Goal: Task Accomplishment & Management: Manage account settings

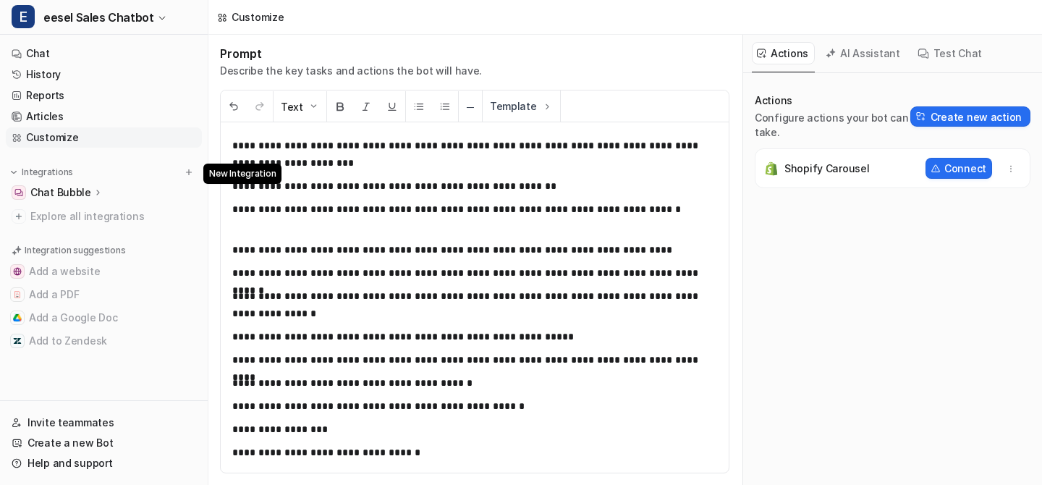
click at [190, 174] on img at bounding box center [189, 172] width 10 height 10
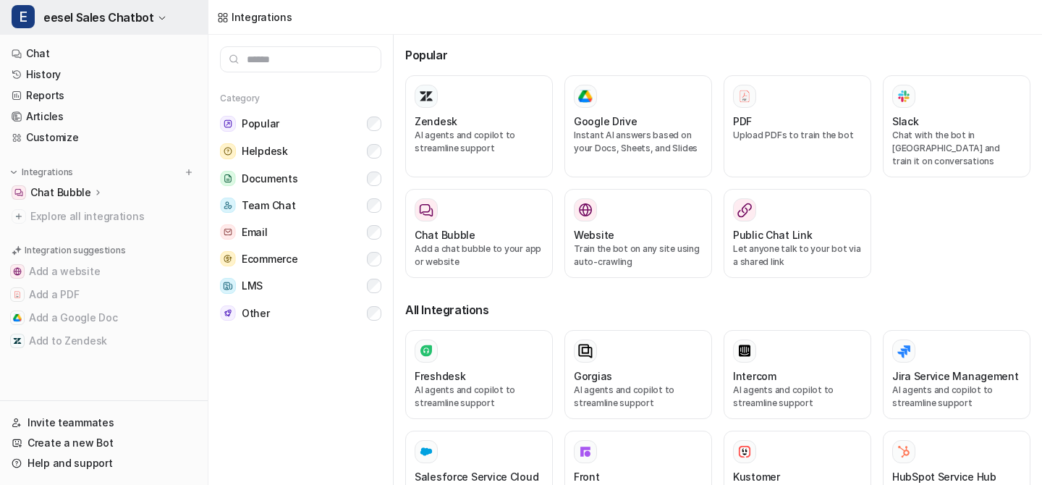
click at [167, 6] on button "E eesel Sales Chatbot" at bounding box center [104, 17] width 208 height 35
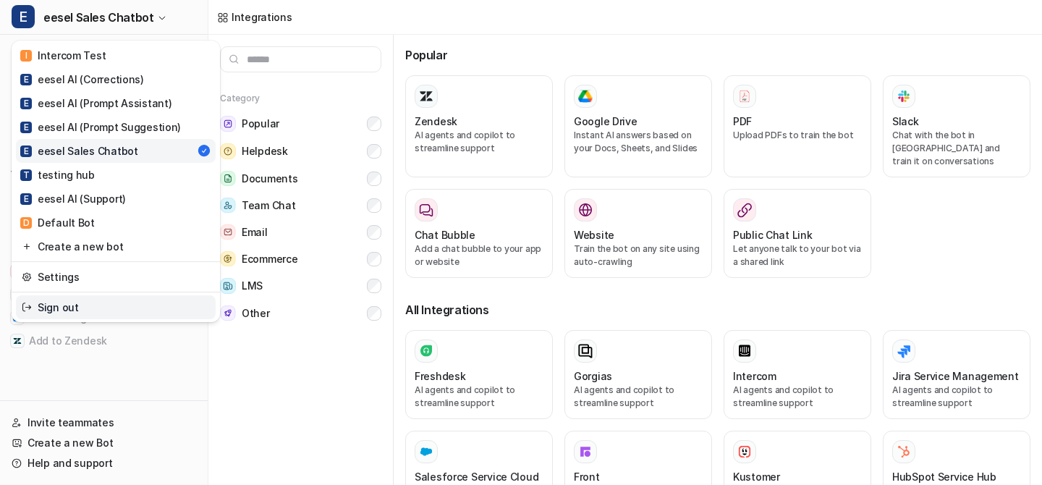
click at [99, 309] on link "Sign out" at bounding box center [116, 307] width 200 height 24
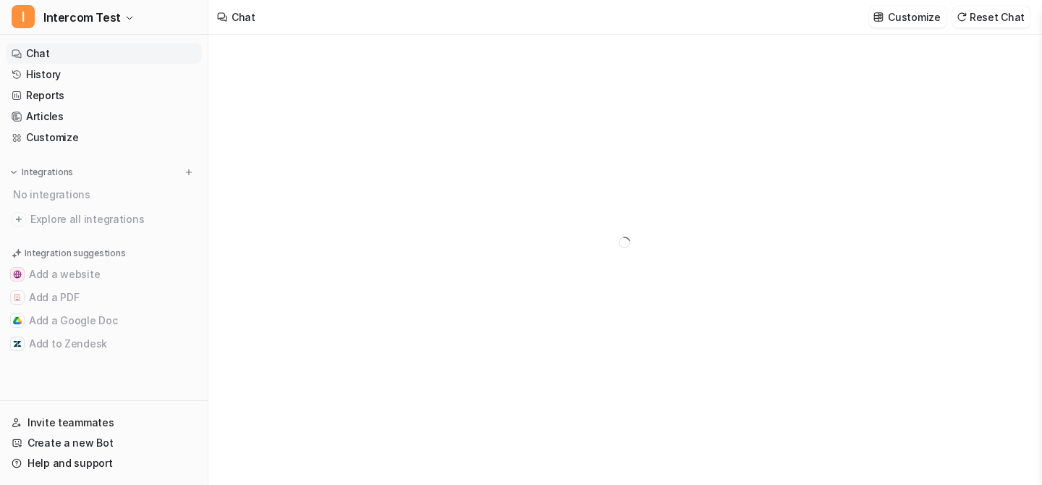
type textarea "**********"
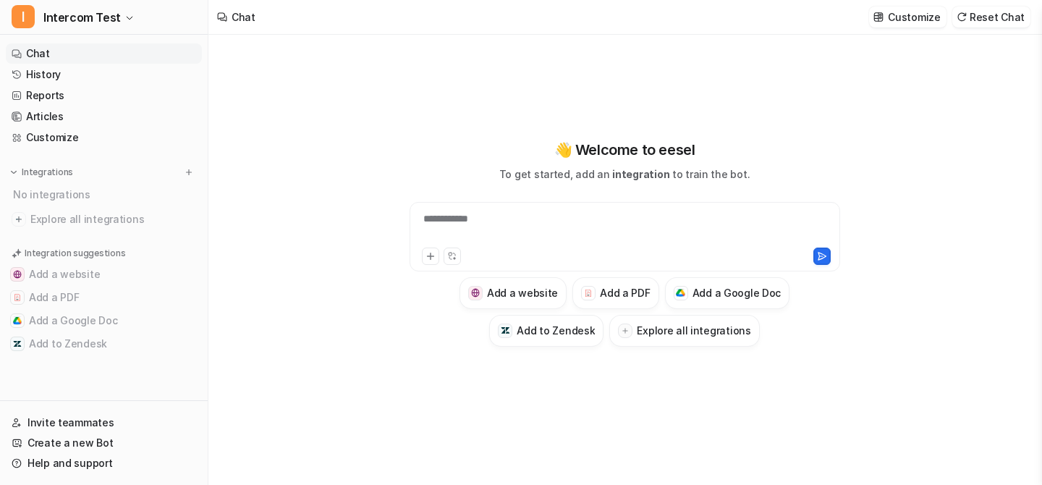
click at [186, 164] on nav "Chat History Reports Articles Customize Integrations No integrations Explore al…" at bounding box center [104, 219] width 208 height 363
click at [190, 171] on img at bounding box center [189, 172] width 10 height 10
click at [125, 20] on icon "button" at bounding box center [129, 18] width 9 height 9
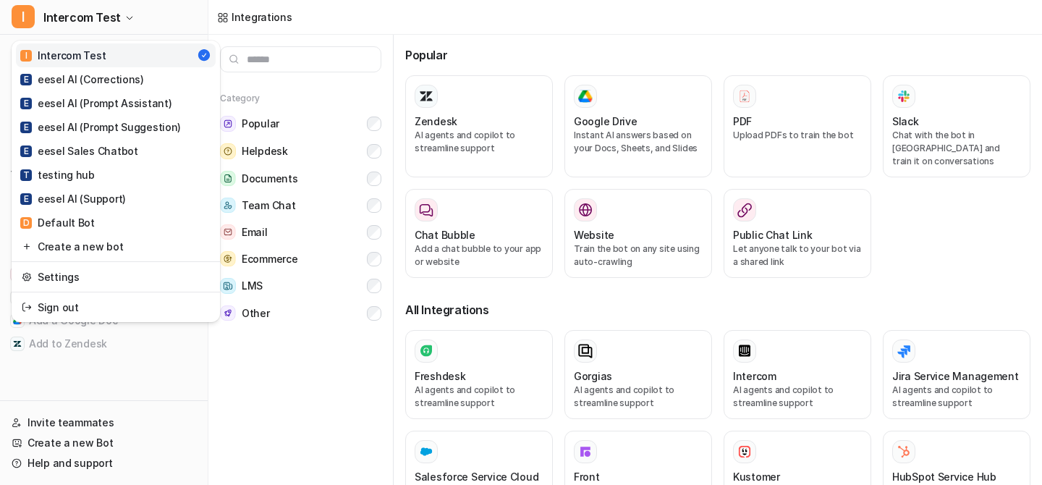
click at [105, 396] on div "I Intercom Test I Intercom Test E eesel AI (Corrections) E eesel AI (Prompt Ass…" at bounding box center [104, 242] width 208 height 485
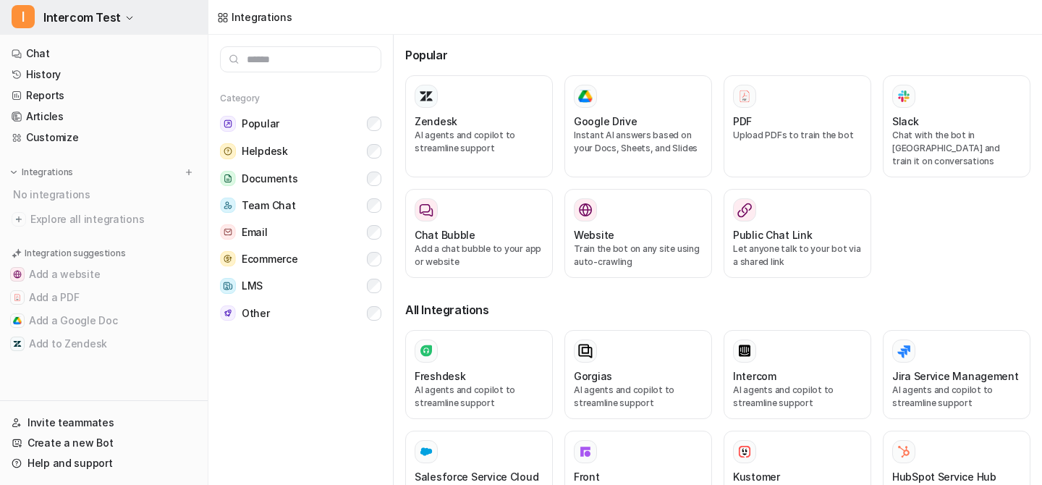
click at [125, 3] on button "I Intercom Test" at bounding box center [104, 17] width 208 height 35
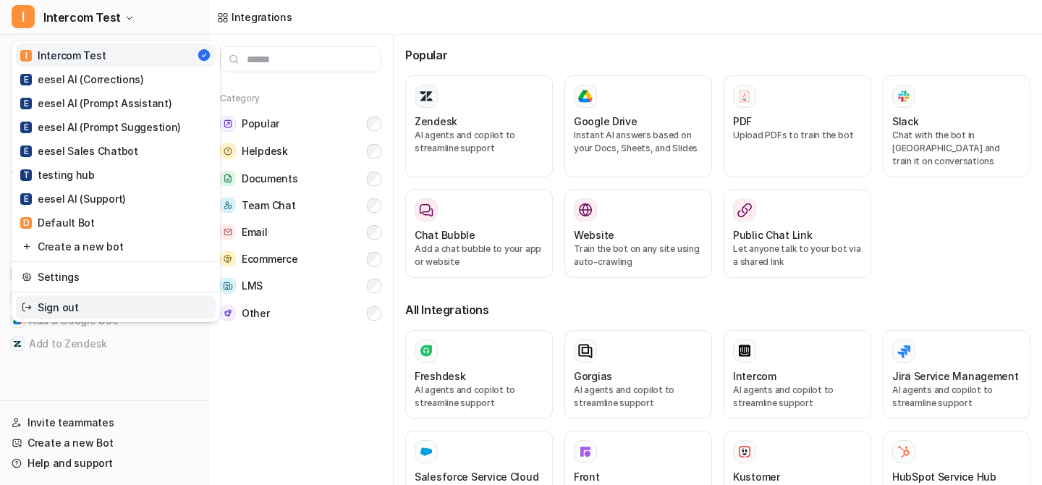
click at [153, 313] on link "Sign out" at bounding box center [116, 307] width 200 height 24
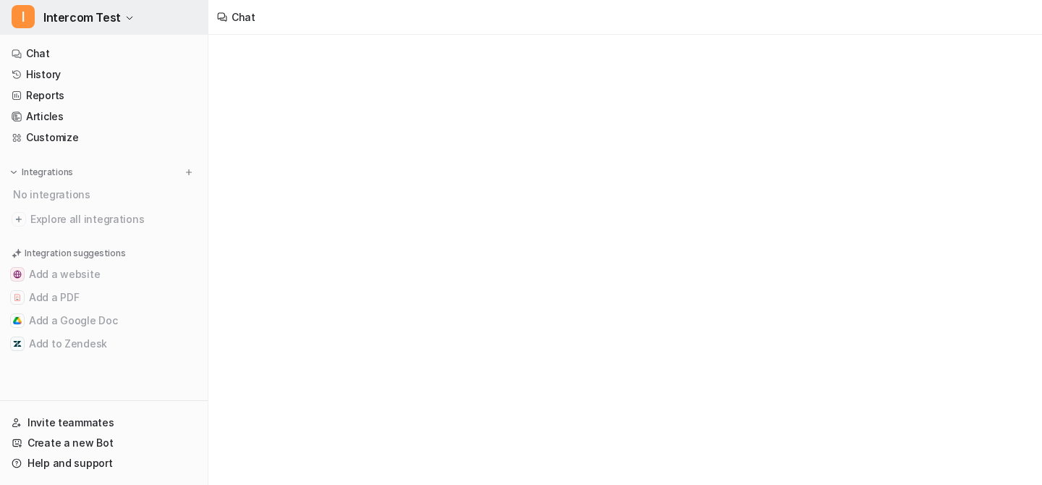
click at [125, 18] on icon "button" at bounding box center [129, 18] width 9 height 9
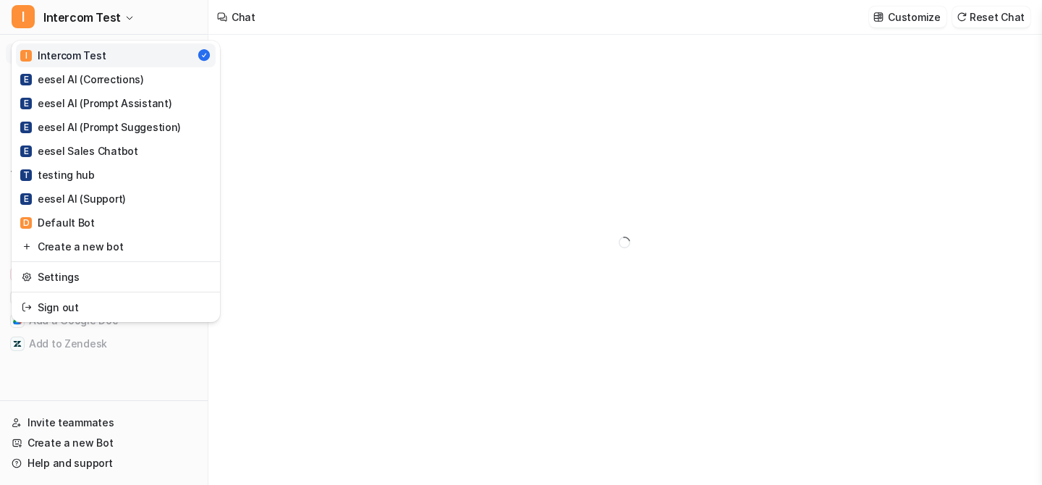
type textarea "**********"
click at [96, 296] on link "Sign out" at bounding box center [116, 307] width 200 height 24
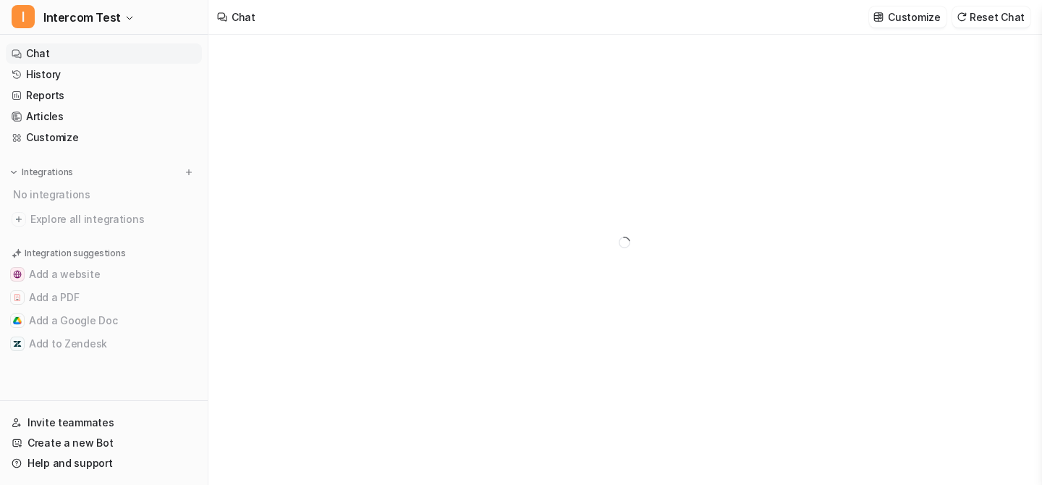
type textarea "**********"
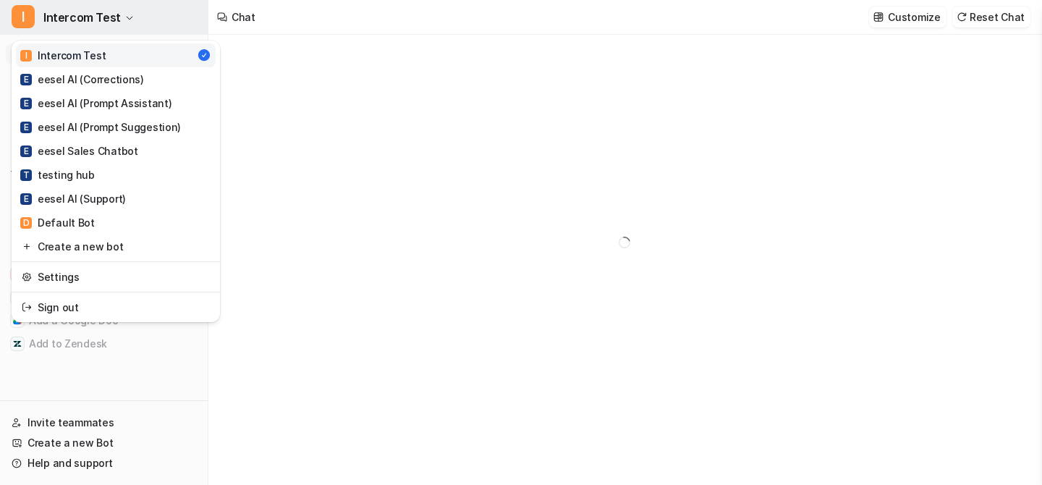
click at [120, 9] on button "I Intercom Test" at bounding box center [104, 17] width 208 height 35
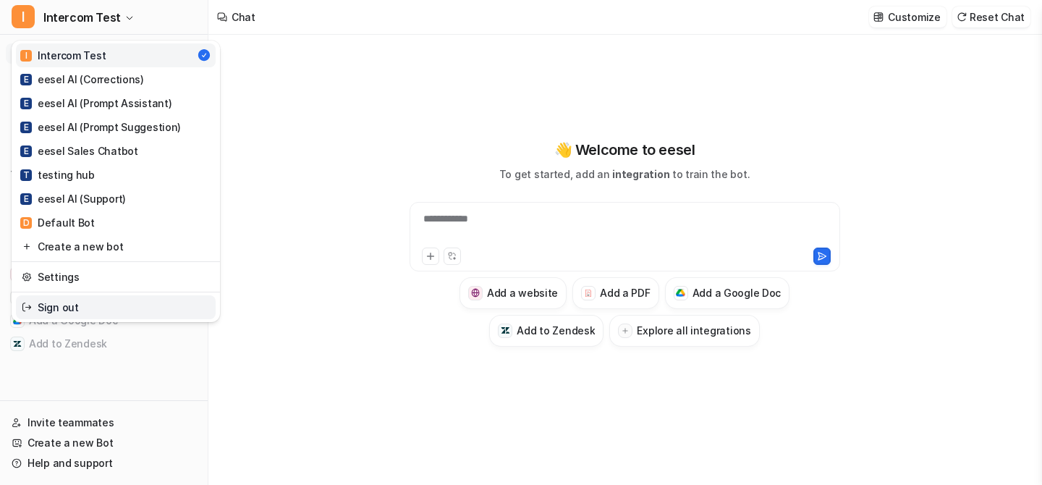
click at [104, 303] on link "Sign out" at bounding box center [116, 307] width 200 height 24
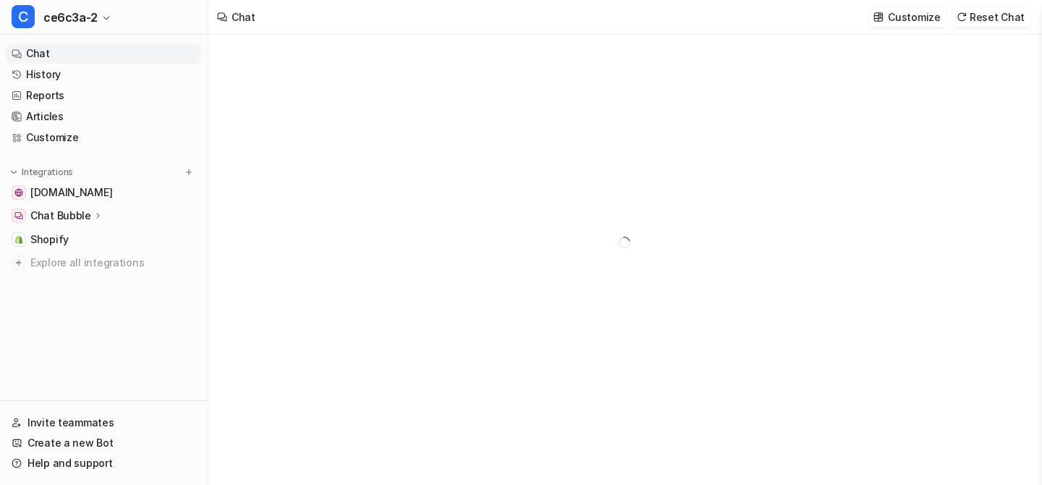
type textarea "**********"
click at [94, 20] on span "ce6c3a-2" at bounding box center [70, 17] width 54 height 20
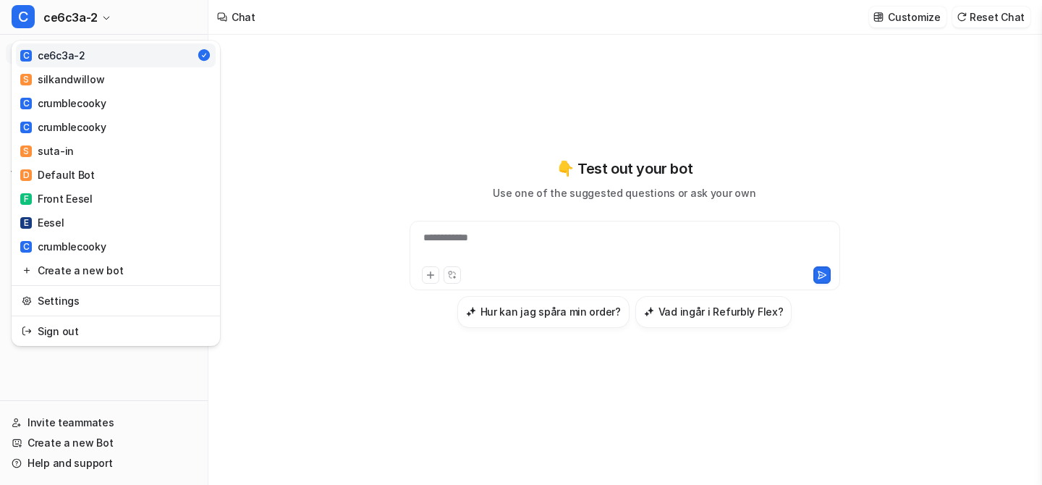
click at [268, 164] on div "**********" at bounding box center [521, 242] width 1042 height 485
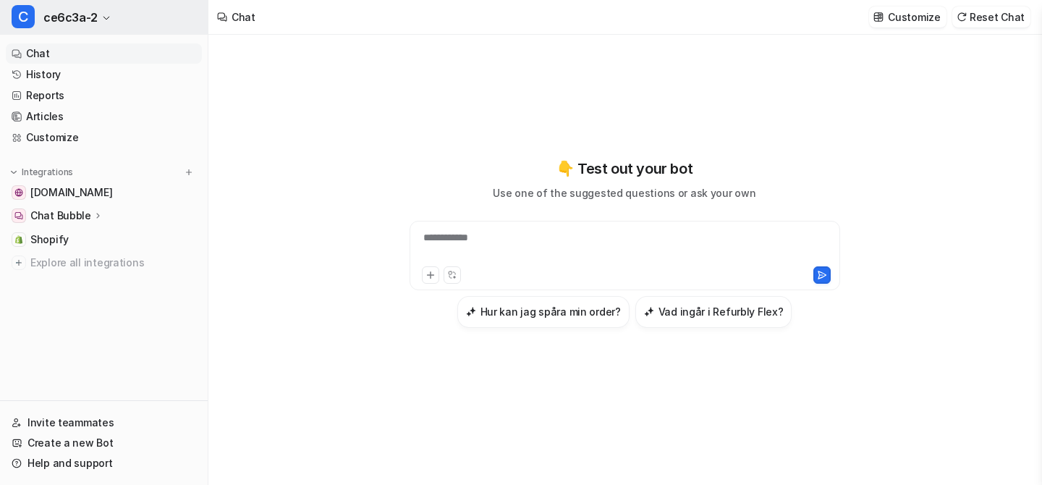
click at [101, 8] on button "C ce6c3a-2" at bounding box center [104, 17] width 208 height 35
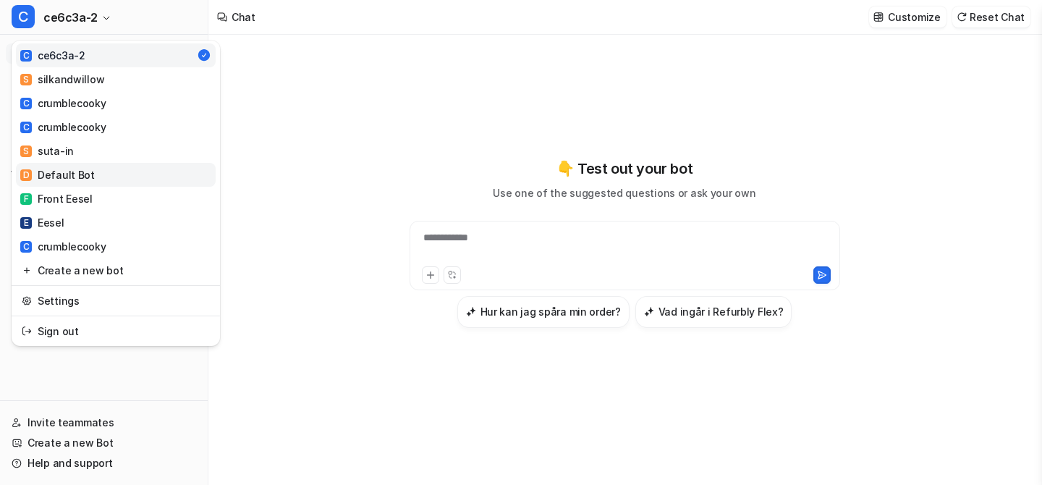
click at [88, 172] on div "D Default Bot" at bounding box center [57, 174] width 75 height 15
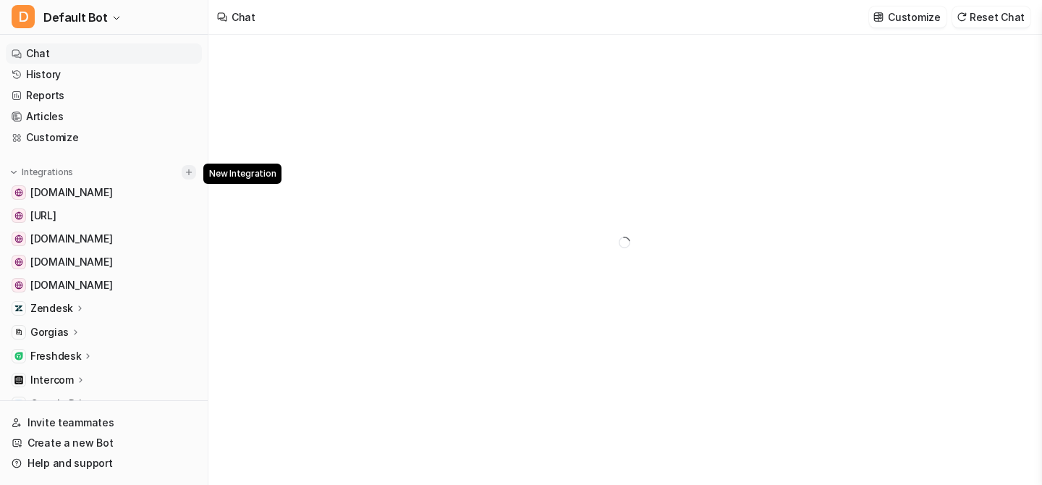
type textarea "**********"
click at [190, 174] on img at bounding box center [189, 172] width 10 height 10
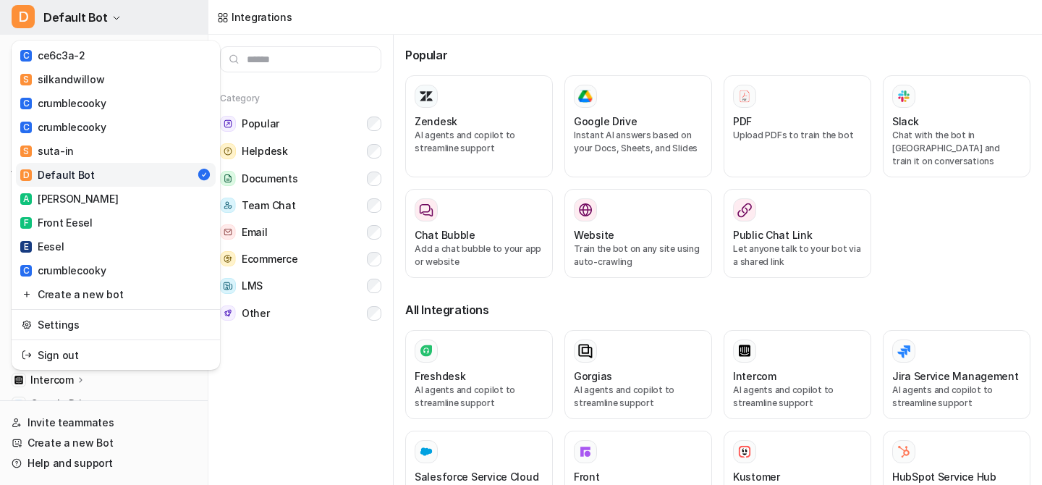
click at [119, 16] on button "D Default Bot" at bounding box center [104, 17] width 208 height 35
click at [83, 194] on div "A antoinette-ferwerda" at bounding box center [69, 198] width 98 height 15
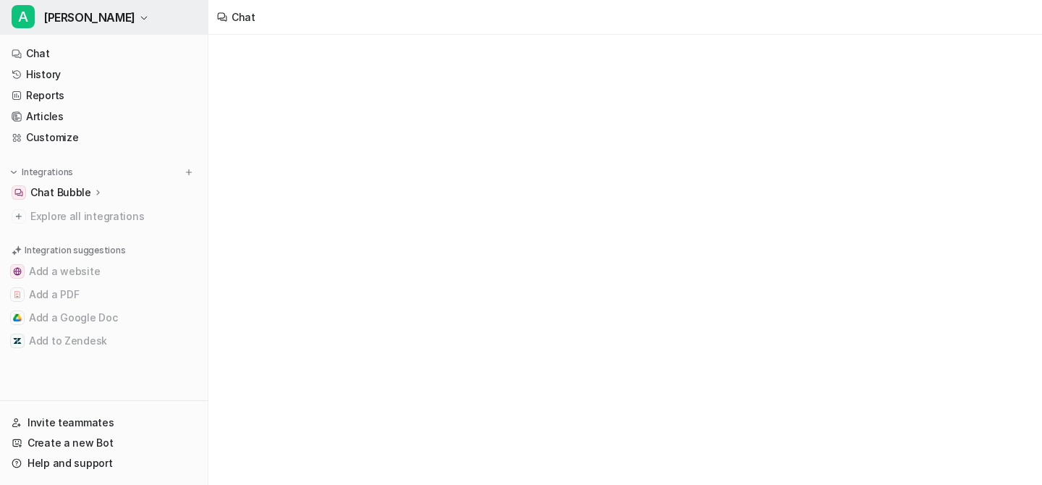
click at [101, 16] on span "[PERSON_NAME]" at bounding box center [89, 17] width 92 height 20
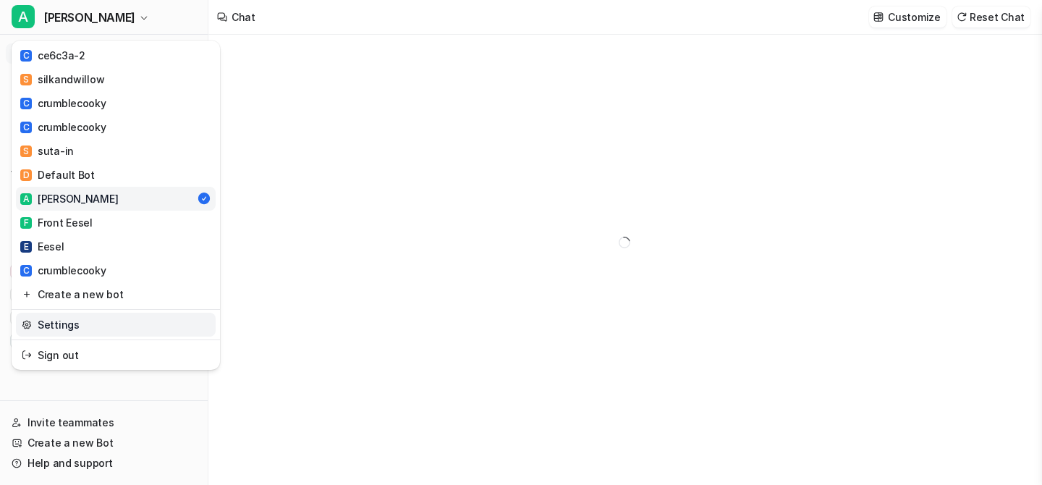
click at [80, 324] on link "Settings" at bounding box center [116, 325] width 200 height 24
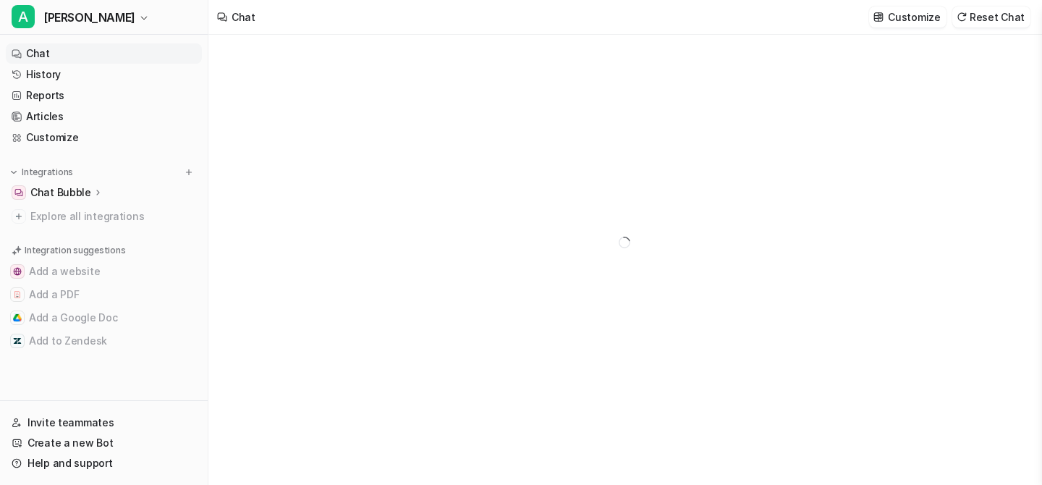
type textarea "**********"
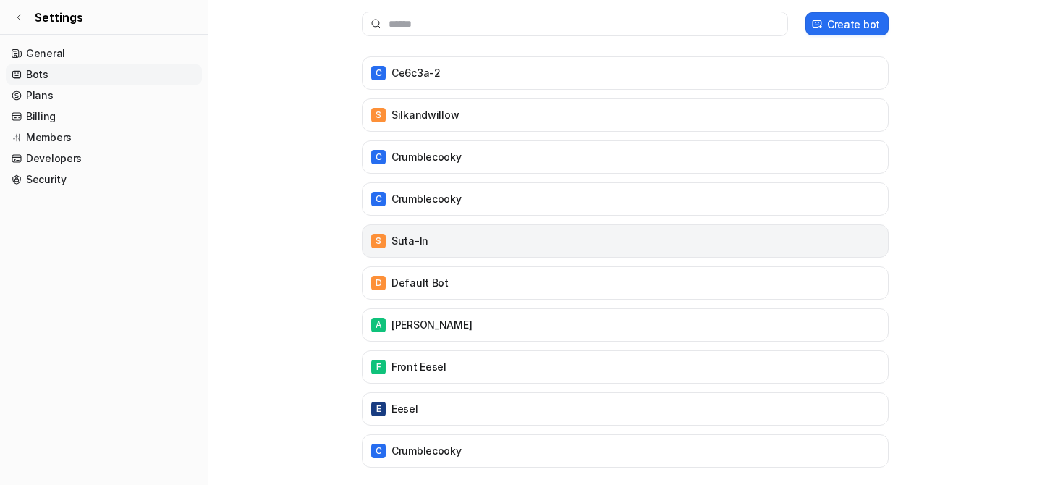
scroll to position [136, 0]
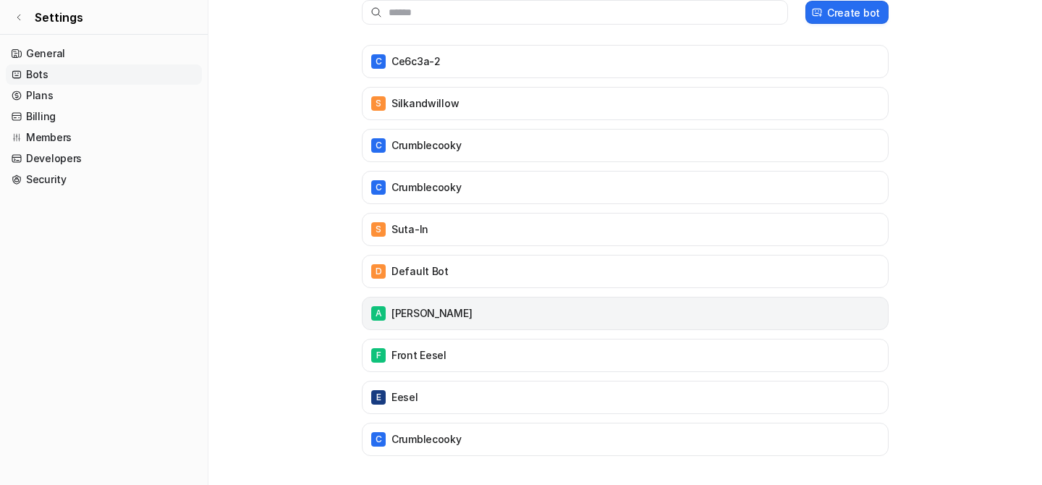
click at [472, 308] on p "[PERSON_NAME]" at bounding box center [432, 313] width 80 height 14
click at [444, 314] on p "[PERSON_NAME]" at bounding box center [432, 313] width 80 height 14
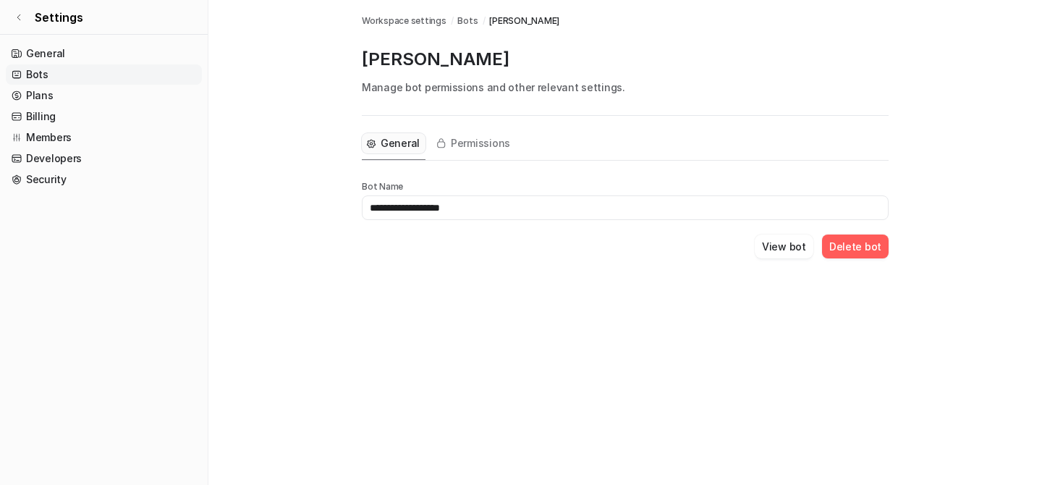
click at [866, 241] on button "Delete bot" at bounding box center [855, 247] width 67 height 24
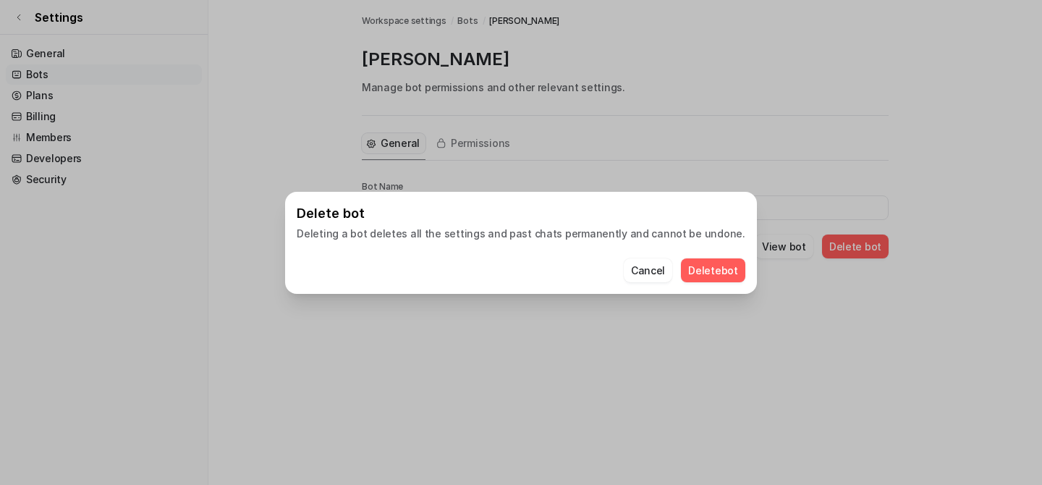
click at [709, 271] on button "Delete bot" at bounding box center [713, 270] width 64 height 24
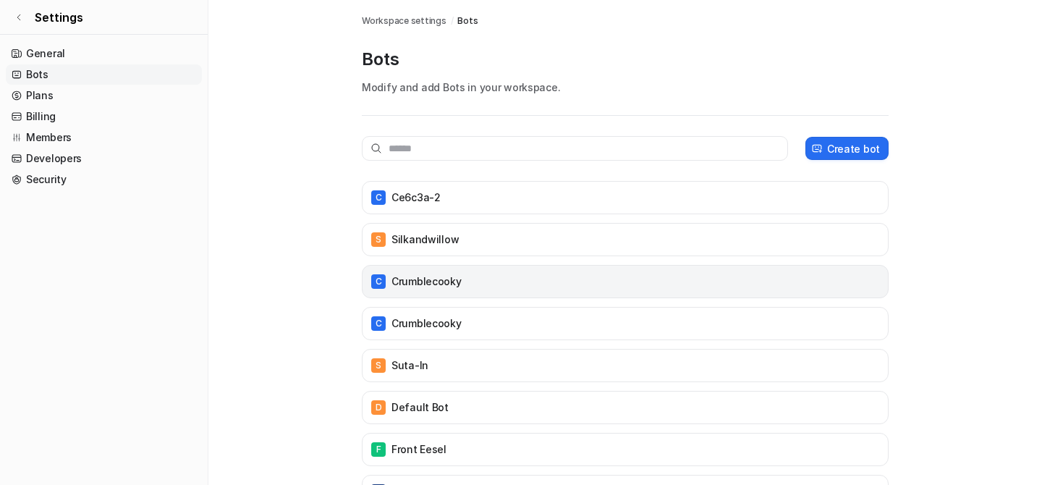
scroll to position [94, 0]
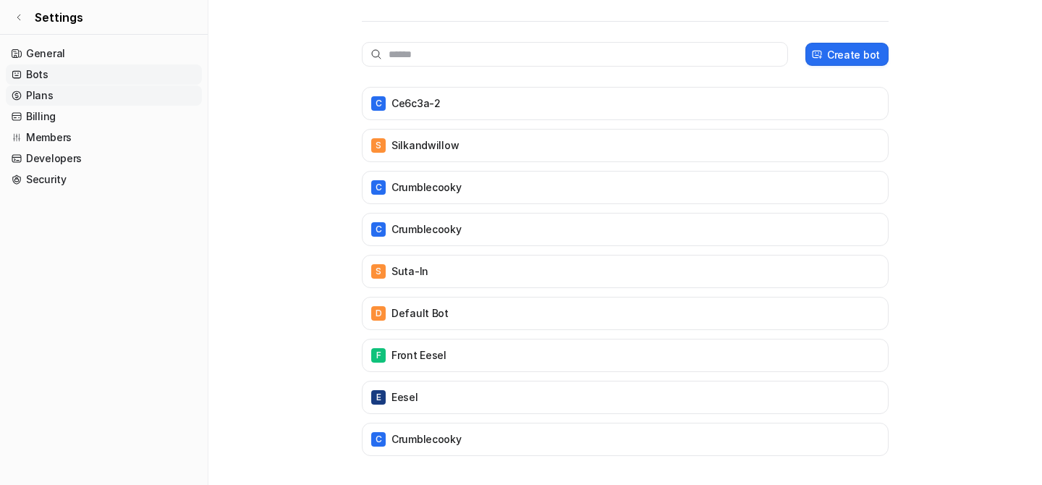
click at [45, 94] on link "Plans" at bounding box center [104, 95] width 196 height 20
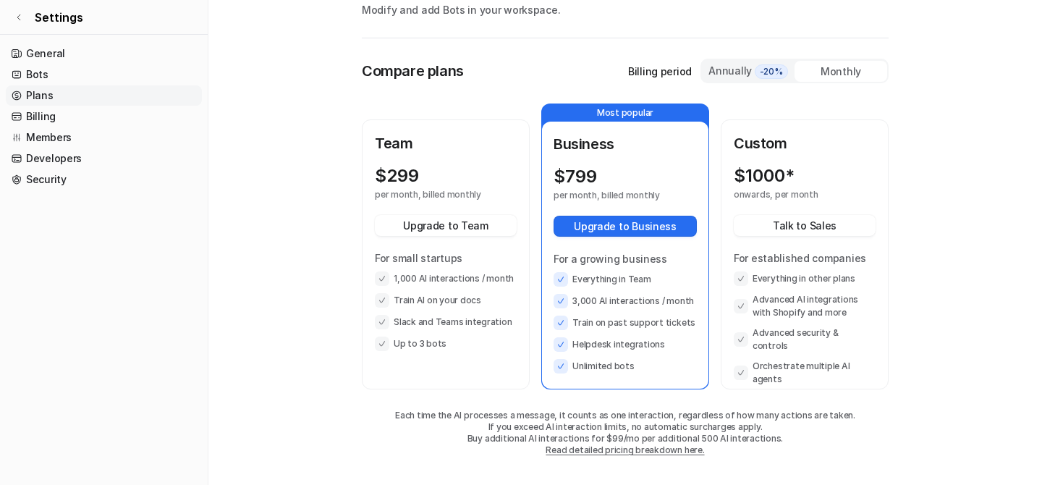
scroll to position [77, 0]
click at [749, 61] on div "Annually -20%" at bounding box center [748, 72] width 93 height 22
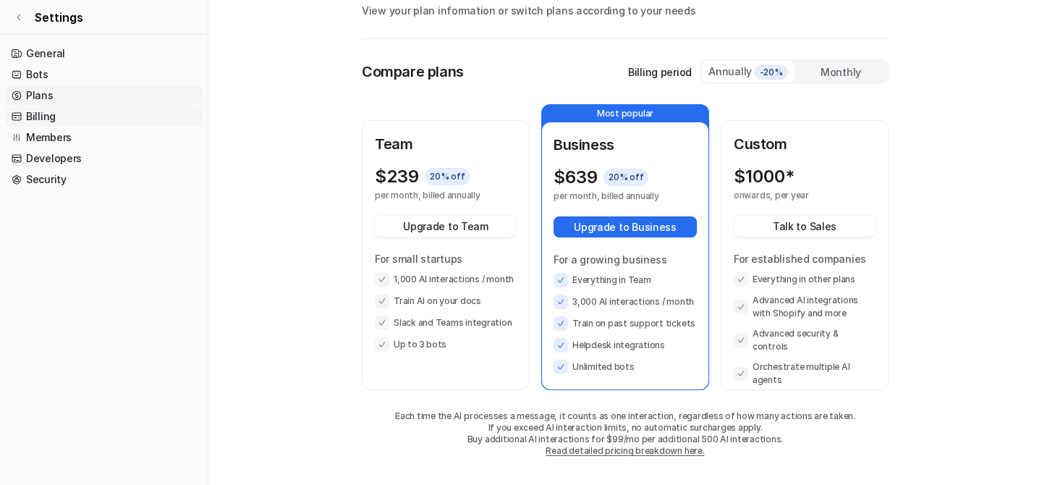
click at [56, 114] on link "Billing" at bounding box center [104, 116] width 196 height 20
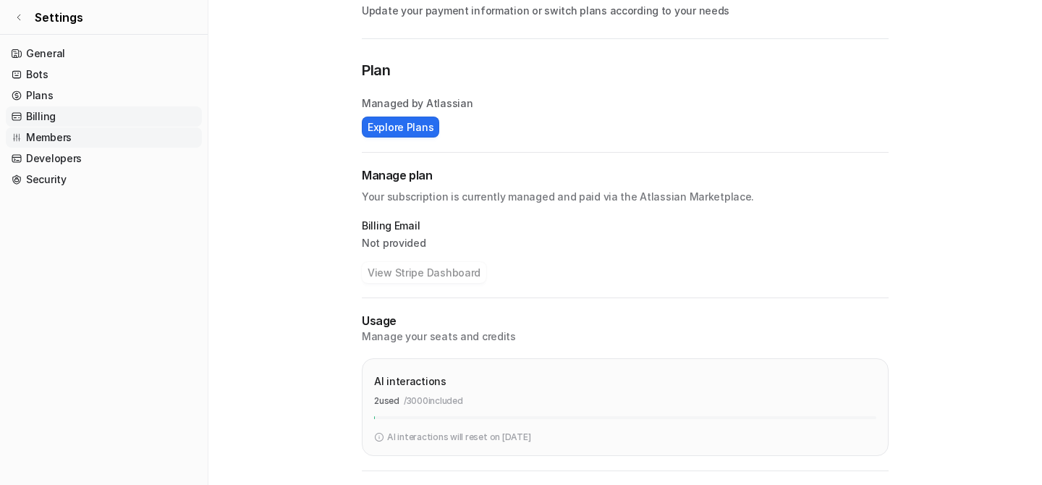
click at [56, 137] on link "Members" at bounding box center [104, 137] width 196 height 20
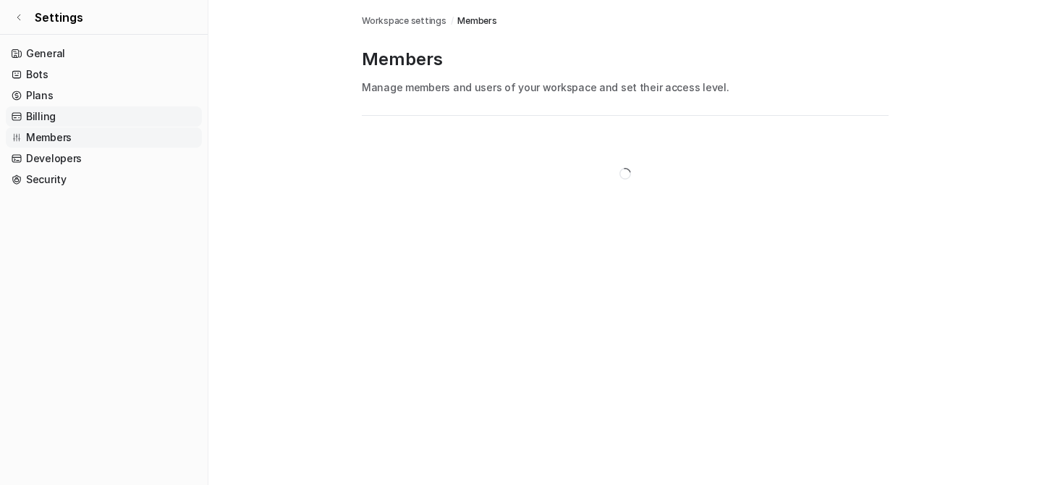
click at [43, 119] on link "Billing" at bounding box center [104, 116] width 196 height 20
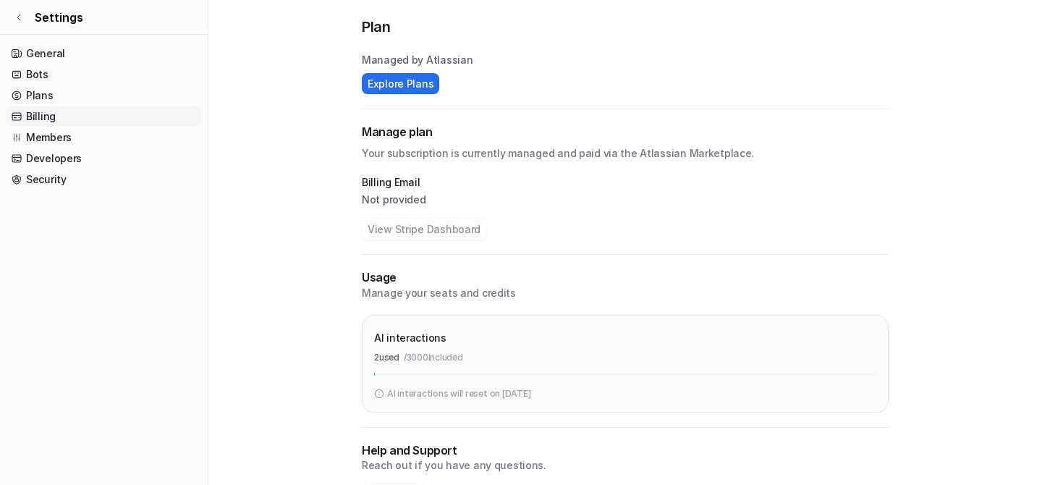
scroll to position [138, 0]
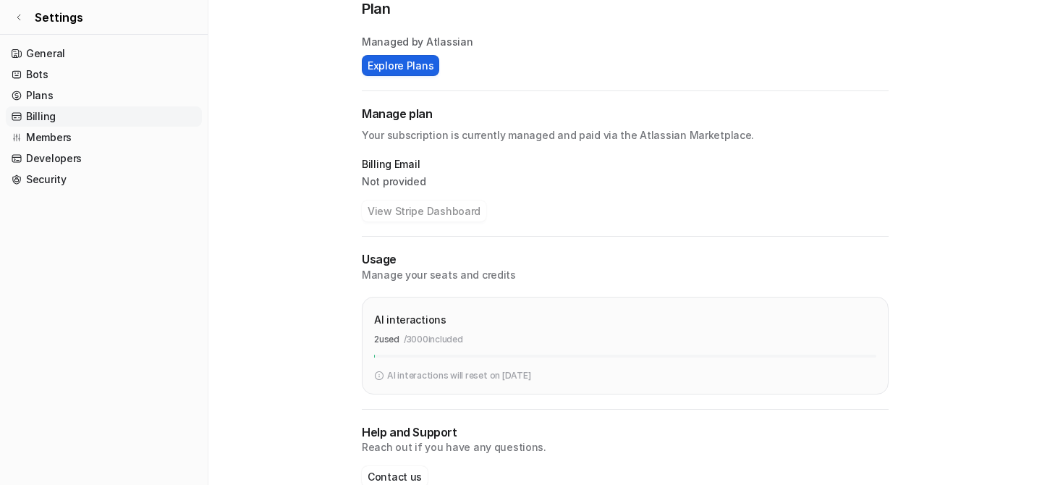
click at [389, 75] on button "Explore Plans" at bounding box center [400, 65] width 77 height 21
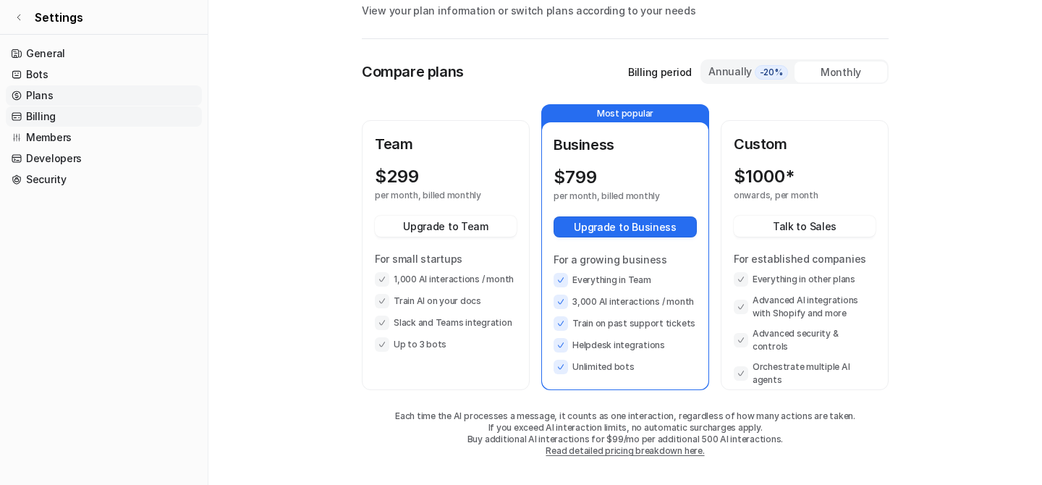
click at [29, 118] on link "Billing" at bounding box center [104, 116] width 196 height 20
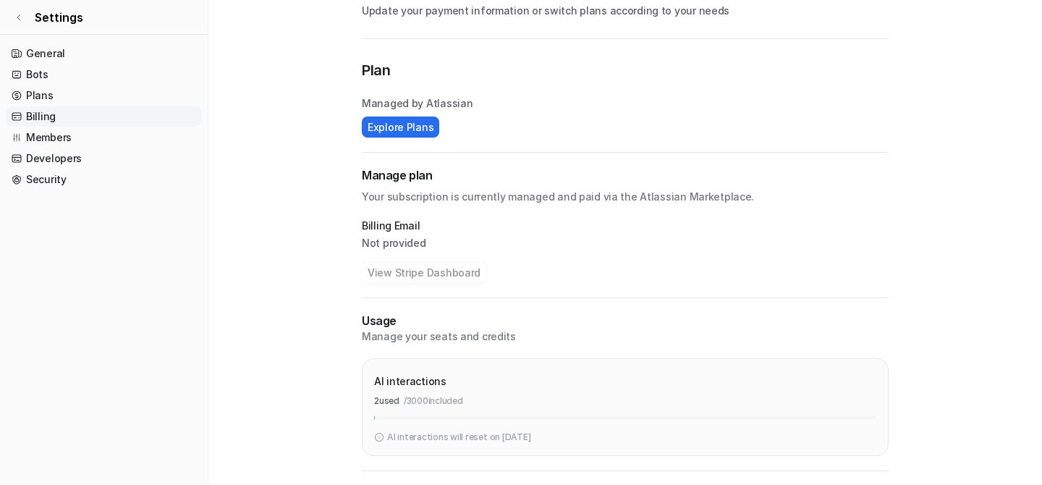
scroll to position [169, 0]
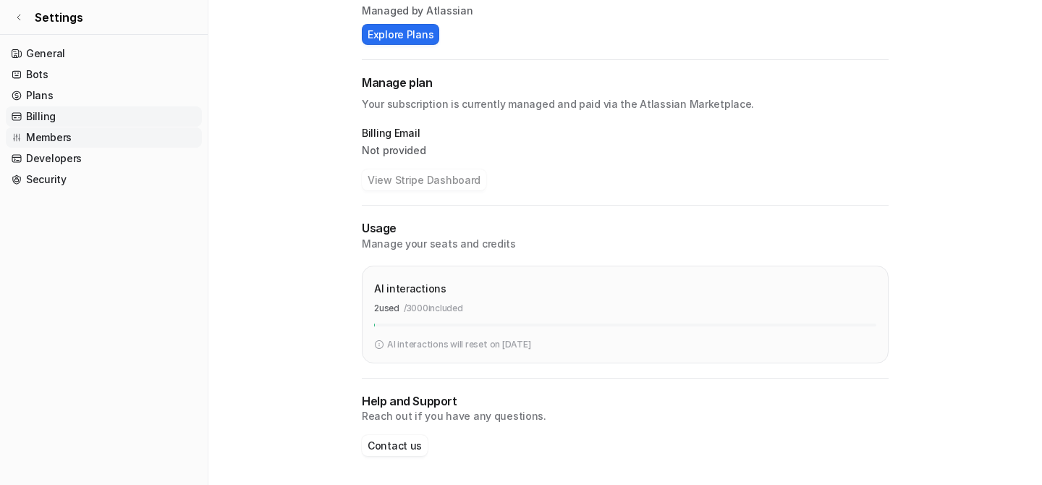
click at [82, 141] on link "Members" at bounding box center [104, 137] width 196 height 20
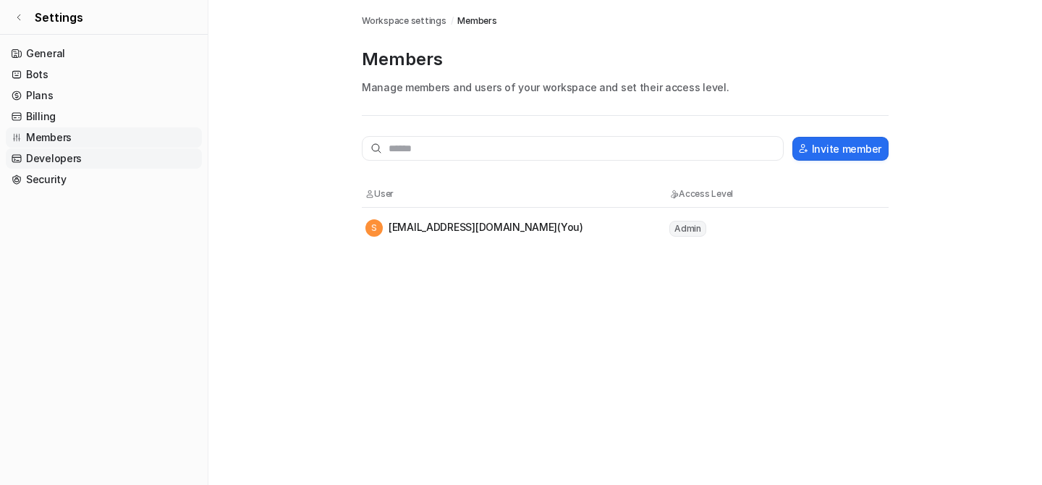
click at [82, 156] on link "Developers" at bounding box center [104, 158] width 196 height 20
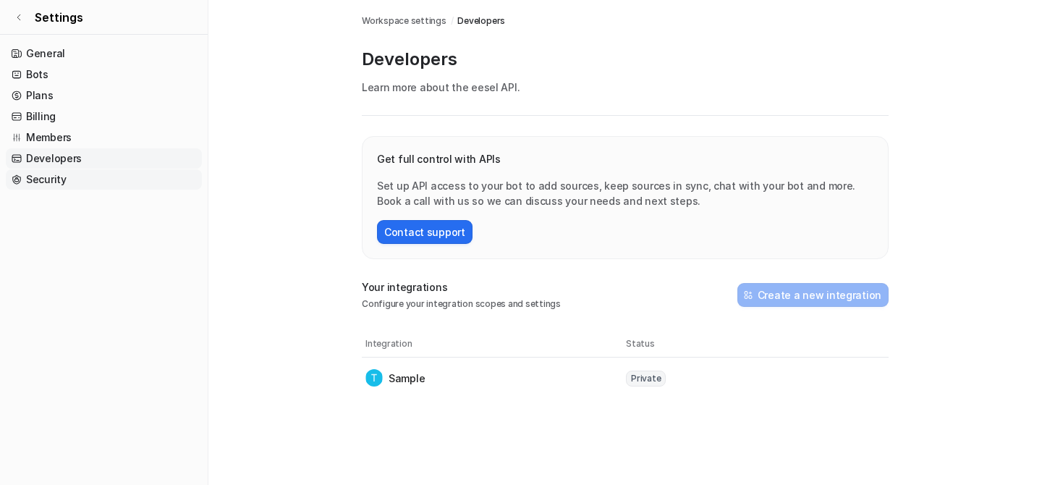
click at [77, 174] on link "Security" at bounding box center [104, 179] width 196 height 20
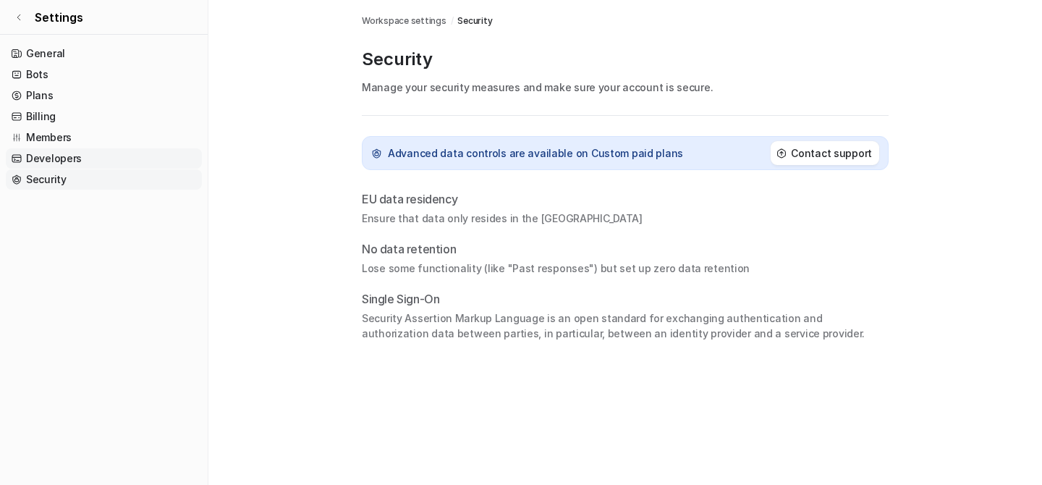
click at [45, 157] on link "Developers" at bounding box center [104, 158] width 196 height 20
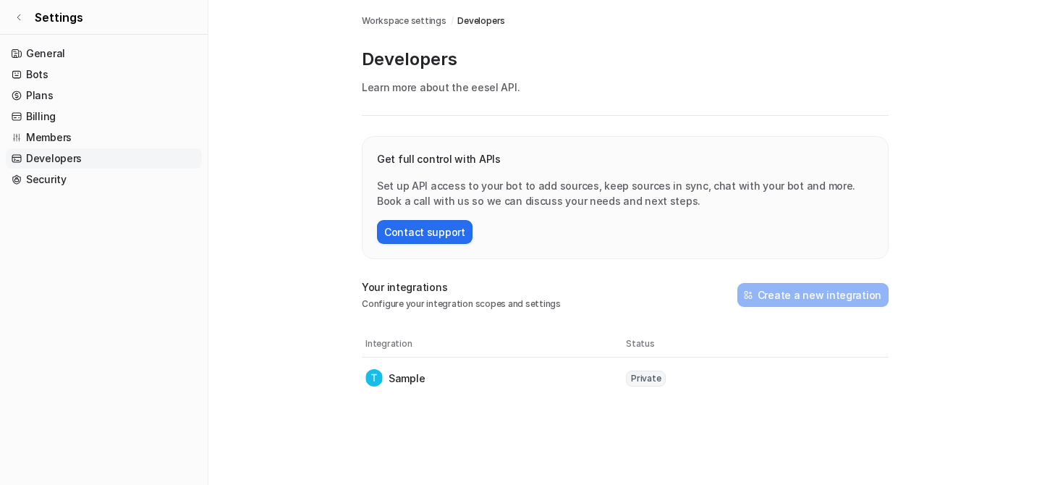
click at [406, 378] on p "Sample" at bounding box center [407, 378] width 36 height 15
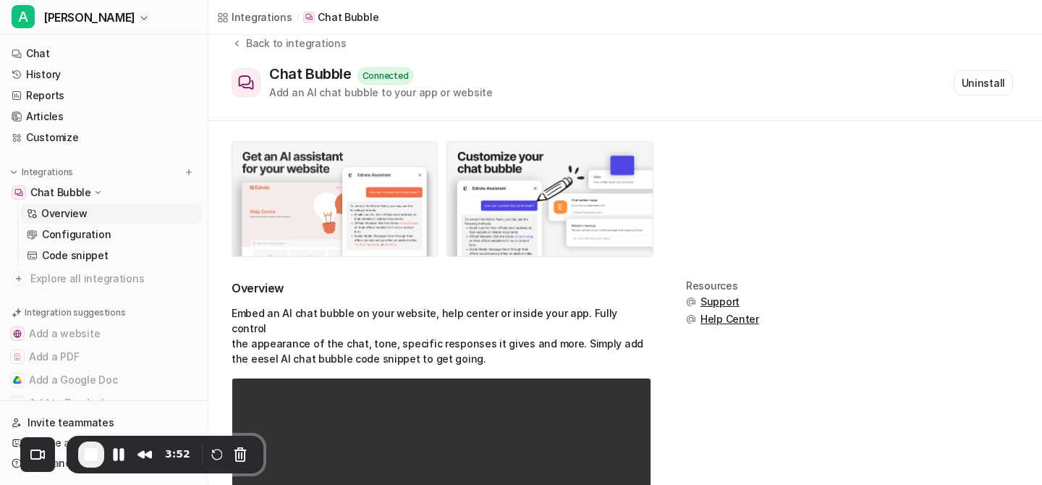
scroll to position [16, 0]
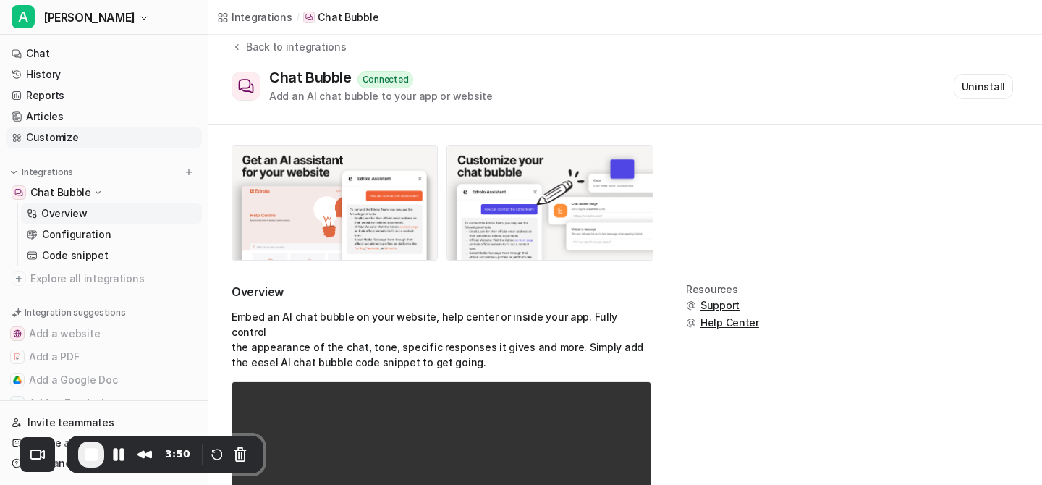
click at [62, 137] on link "Customize" at bounding box center [104, 137] width 196 height 20
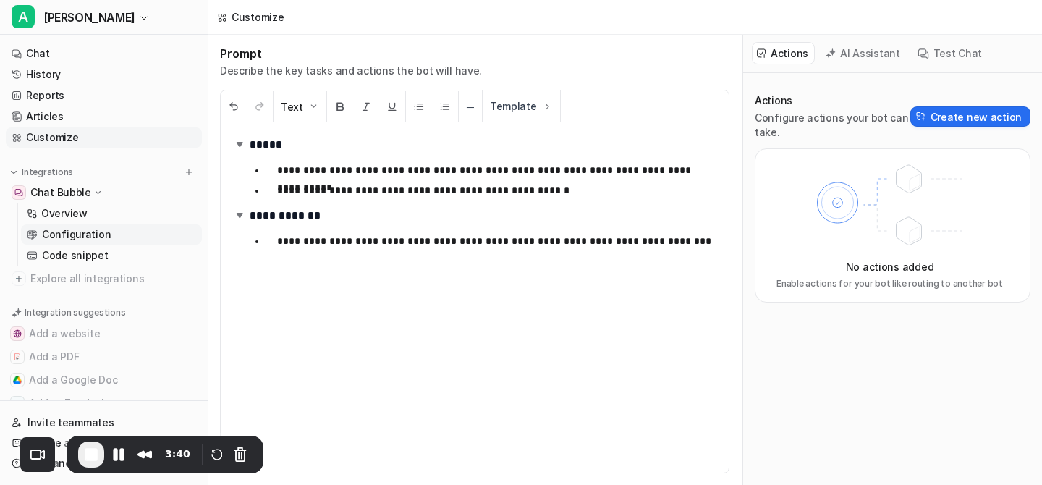
click at [93, 237] on p "Configuration" at bounding box center [76, 234] width 69 height 14
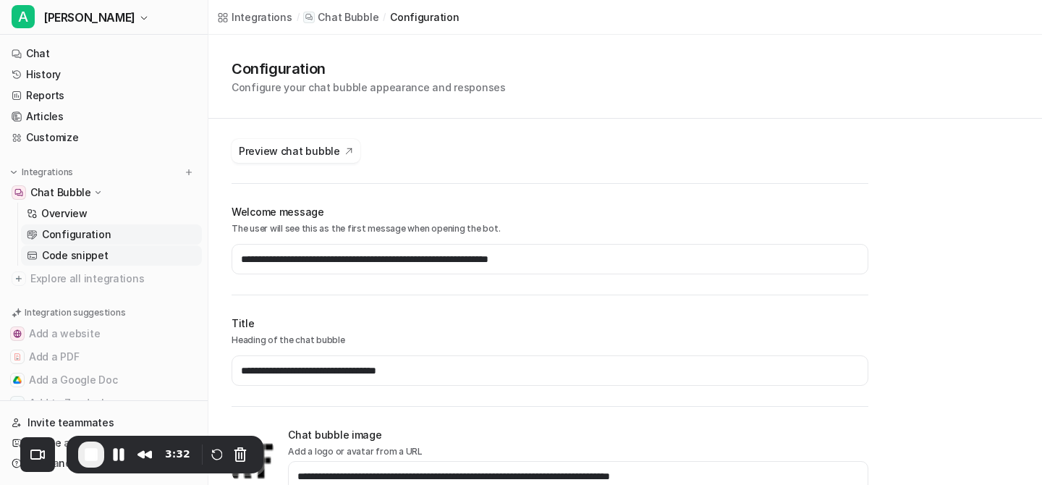
click at [97, 256] on p "Code snippet" at bounding box center [75, 255] width 67 height 14
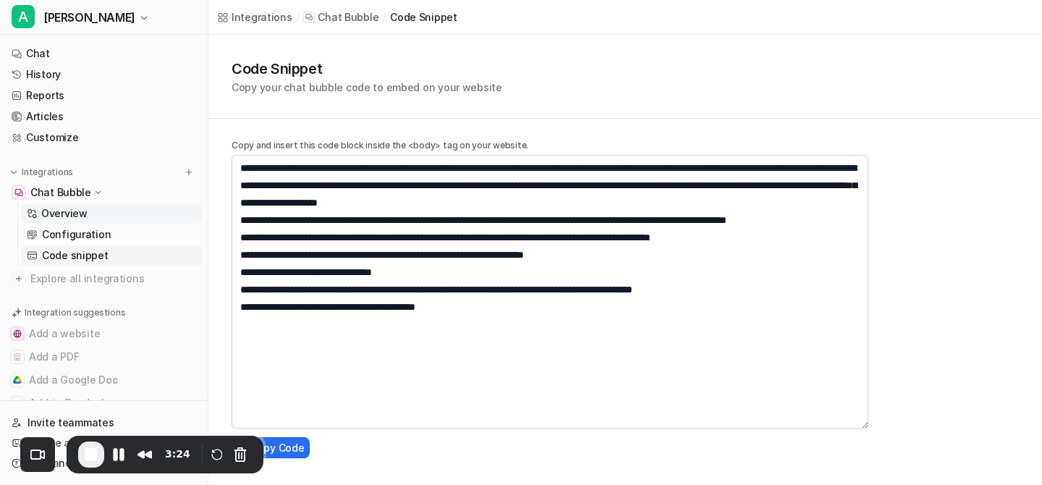
click at [39, 215] on link "Overview" at bounding box center [111, 213] width 181 height 20
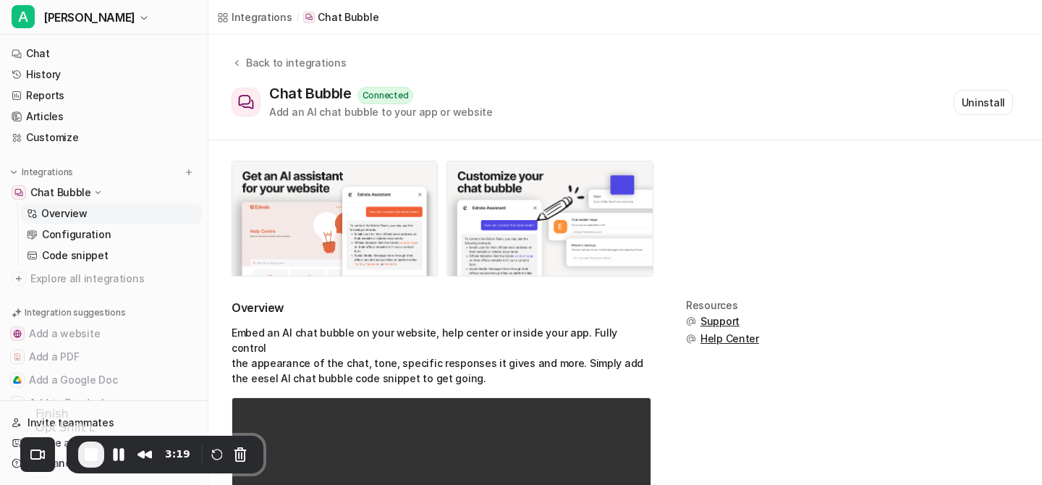
click at [88, 455] on span "End Recording" at bounding box center [91, 454] width 17 height 17
